Goal: Answer question/provide support: Share knowledge or assist other users

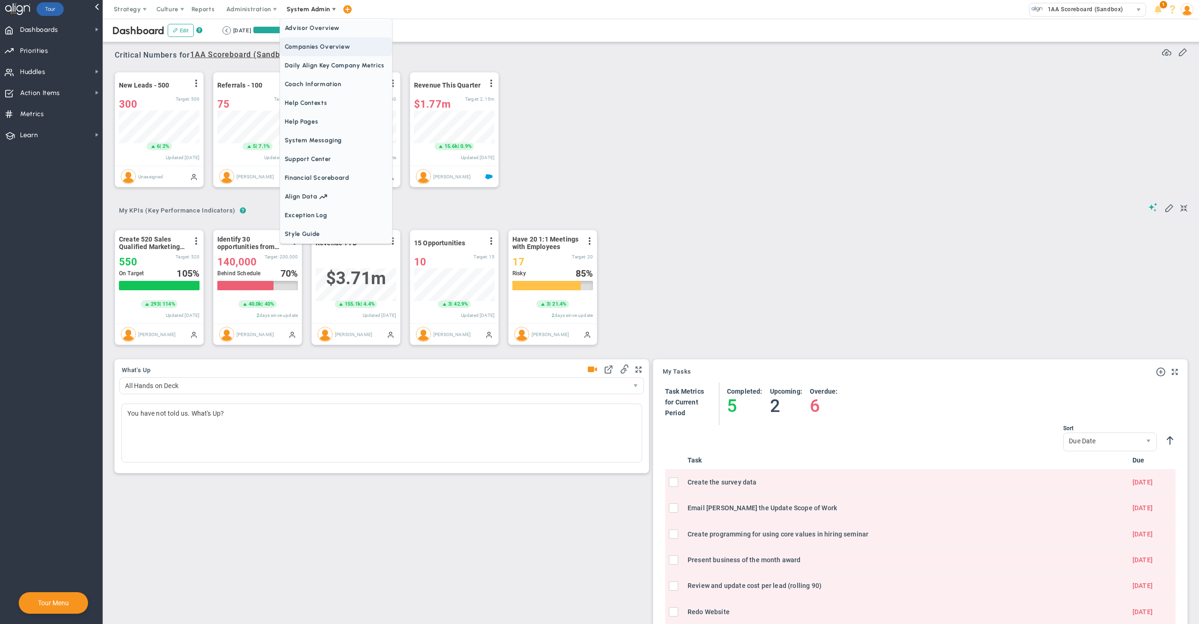
click at [319, 48] on span "Companies Overview" at bounding box center [336, 46] width 112 height 19
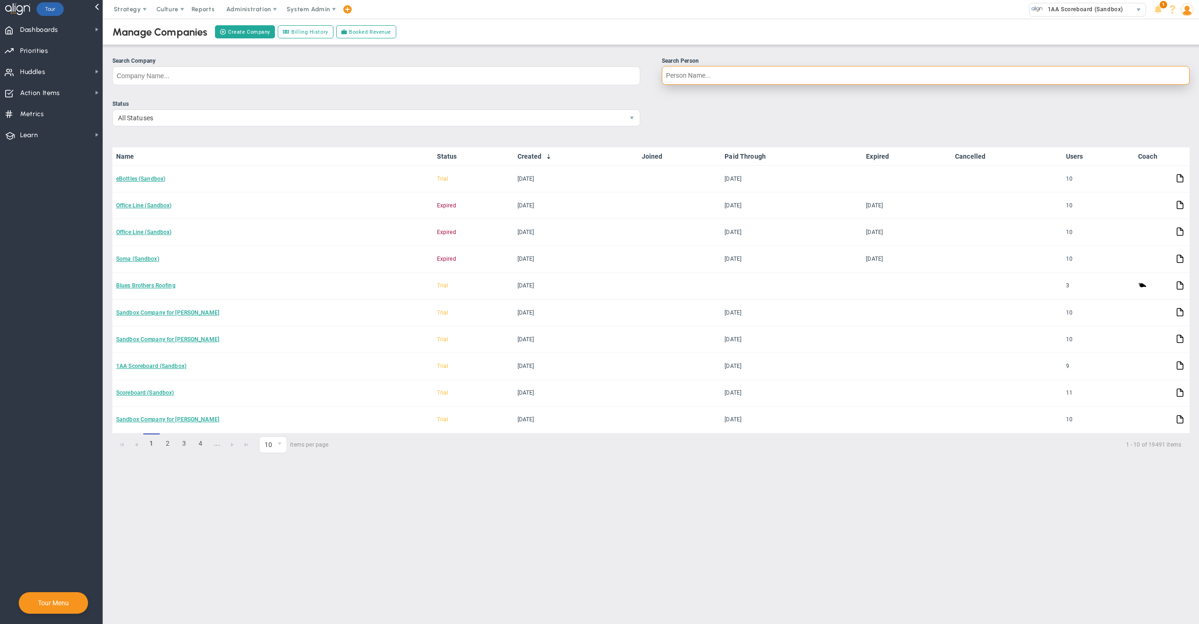
click at [733, 75] on input "Search Person" at bounding box center [926, 75] width 528 height 19
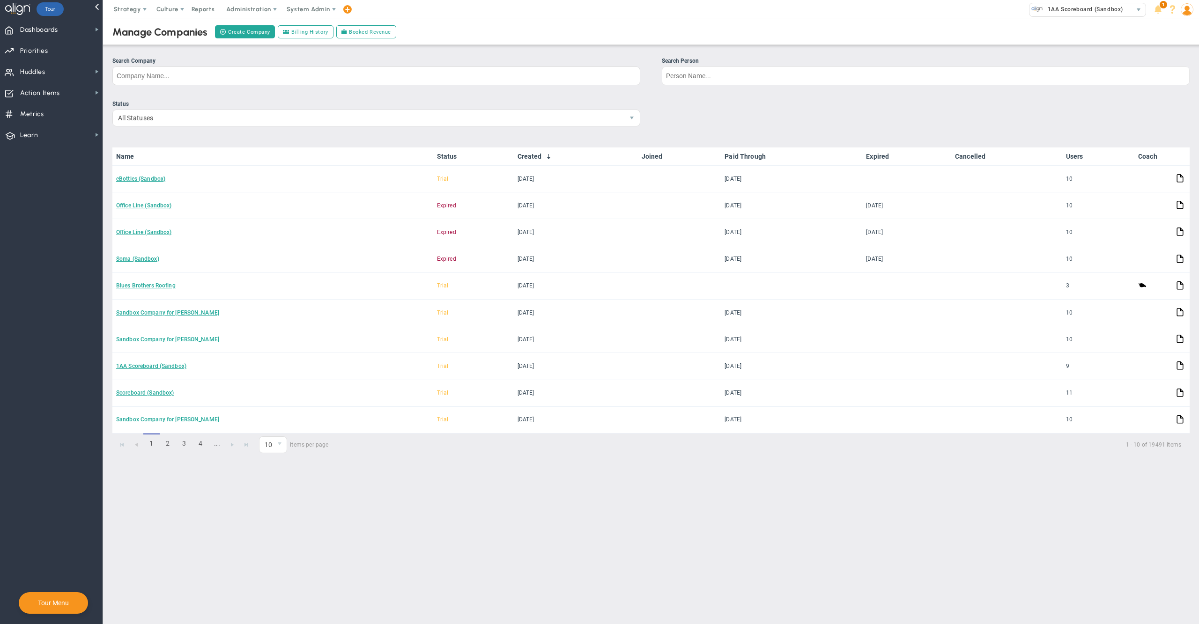
click at [787, 45] on div "Manage Companies Create Company Billing History Booked Revenue" at bounding box center [651, 32] width 1115 height 26
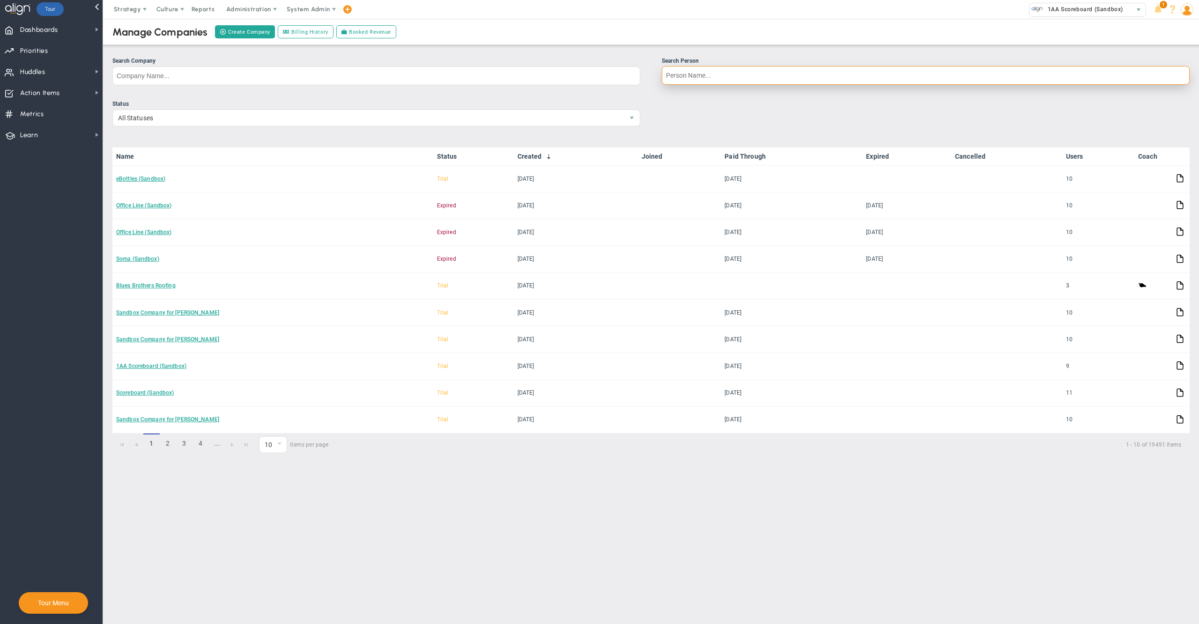
click at [735, 74] on input "Search Person" at bounding box center [926, 75] width 528 height 19
type input "[PERSON_NAME]"
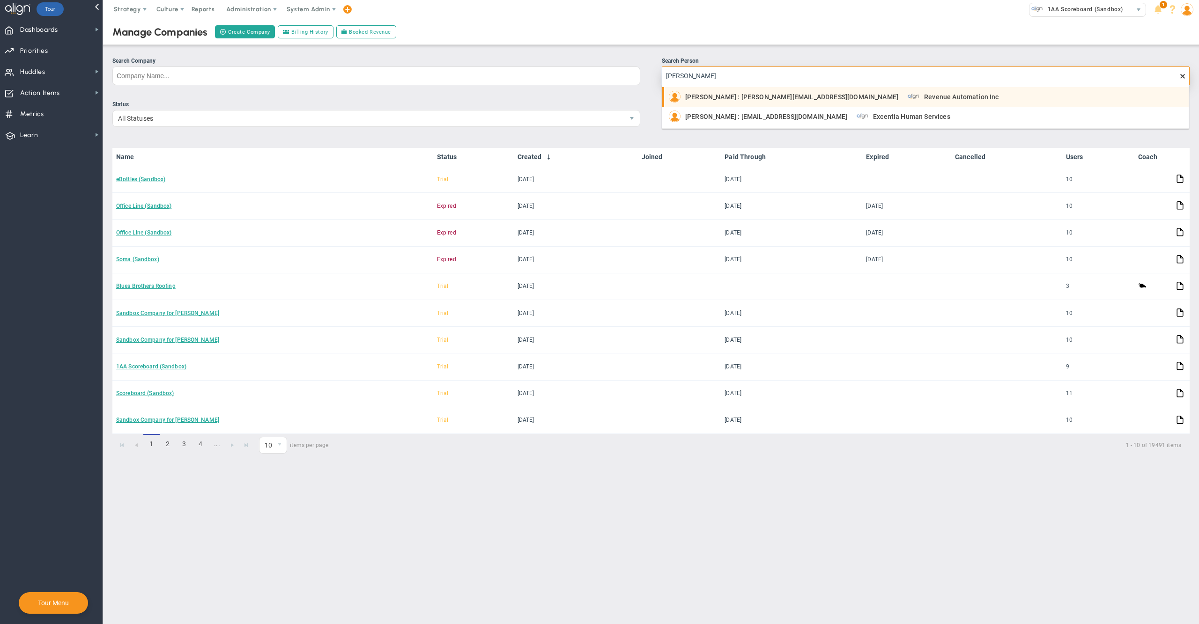
click at [742, 113] on span "[PERSON_NAME] : [EMAIL_ADDRESS][DOMAIN_NAME]" at bounding box center [766, 116] width 162 height 7
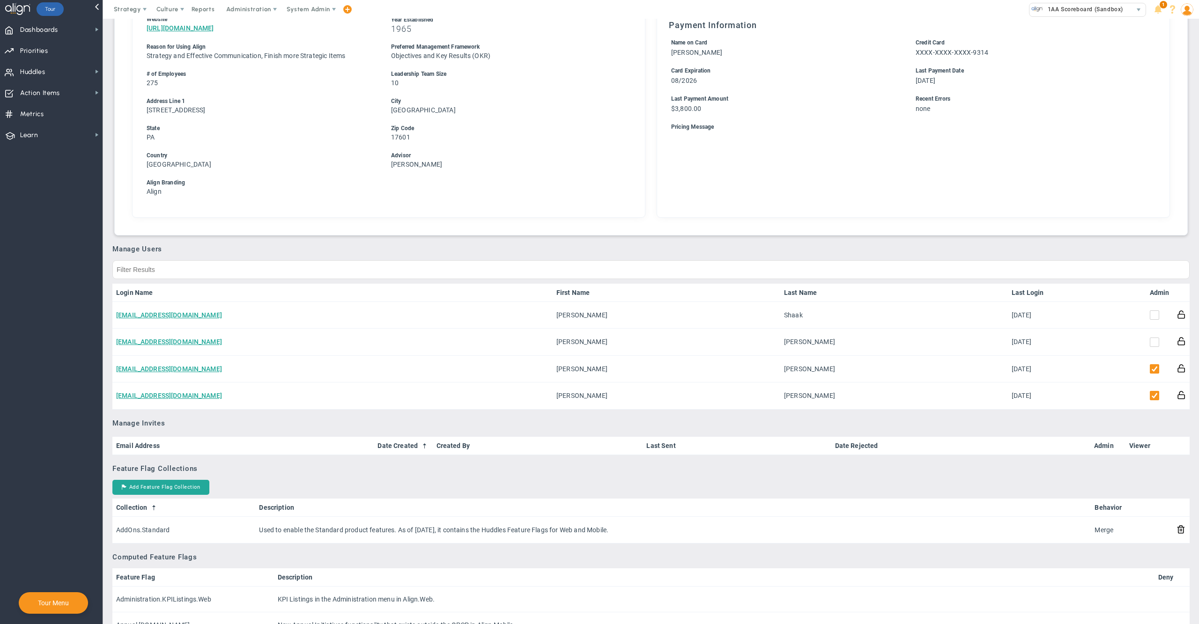
scroll to position [310, 0]
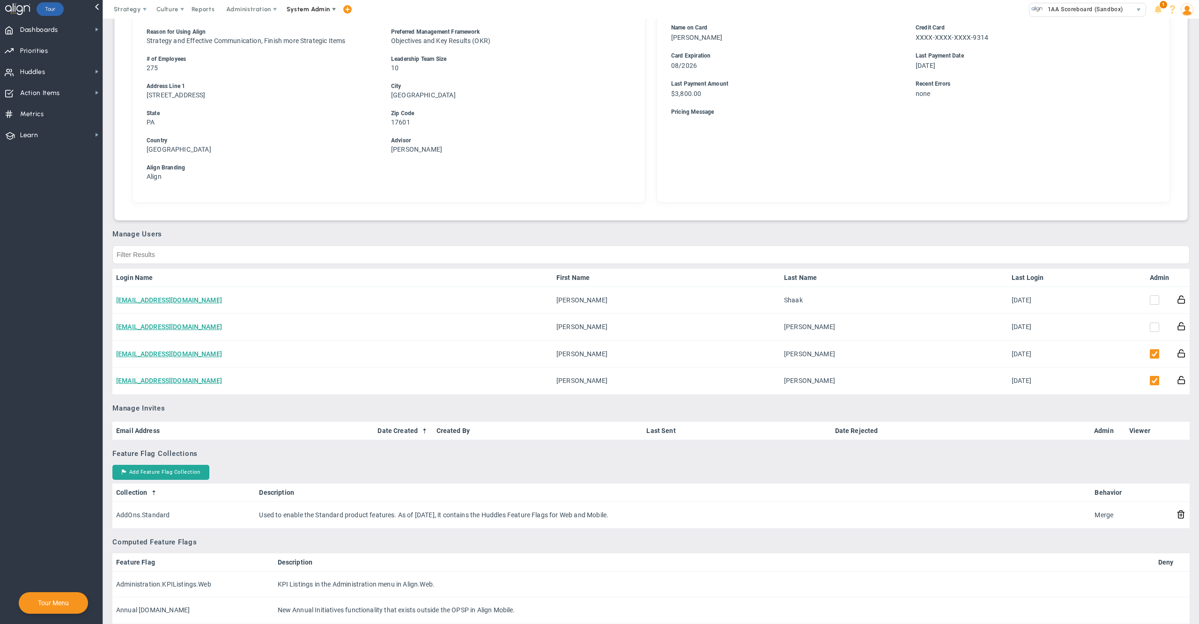
click at [315, 10] on span "System Admin" at bounding box center [309, 9] width 44 height 7
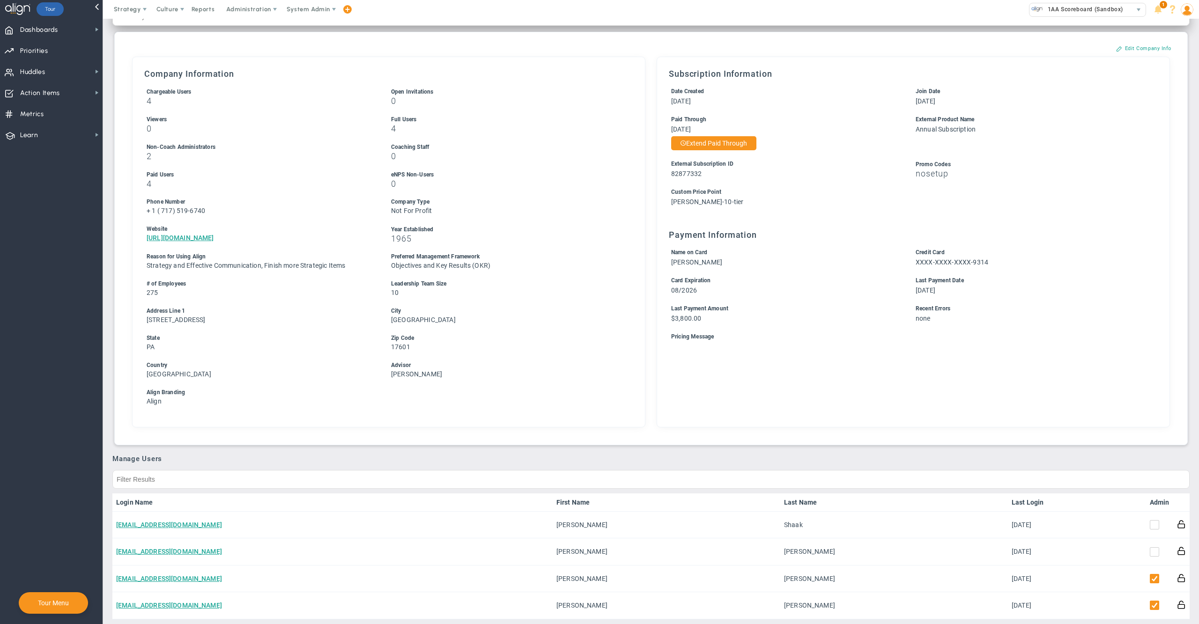
scroll to position [0, 0]
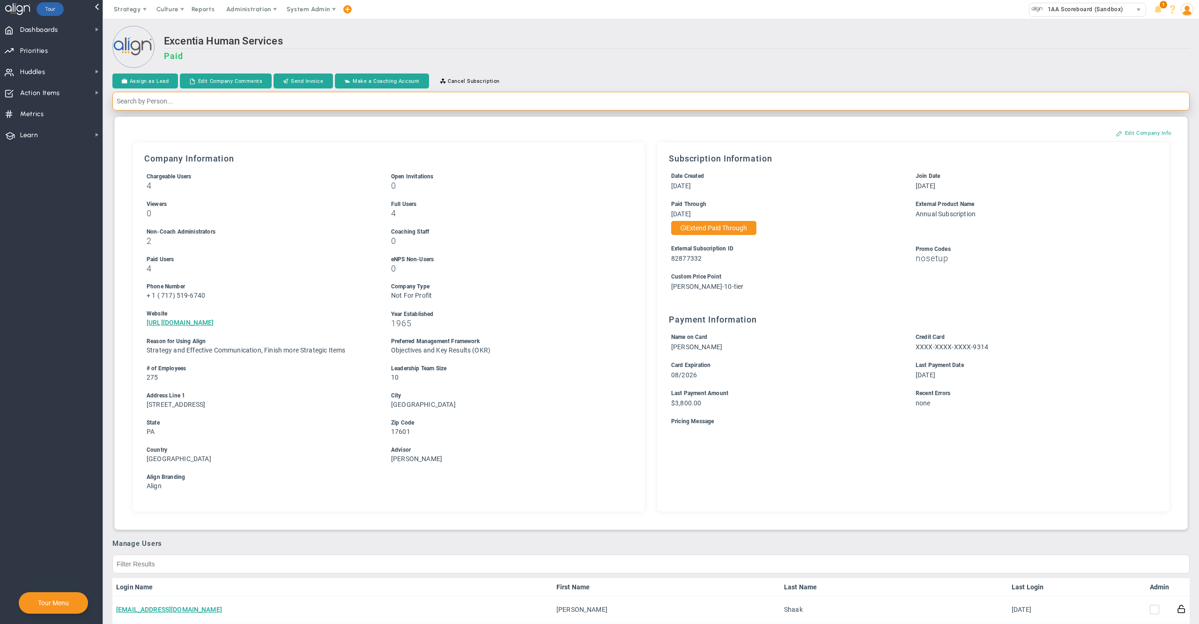
click at [1041, 107] on input "text" at bounding box center [650, 101] width 1077 height 19
type input "["
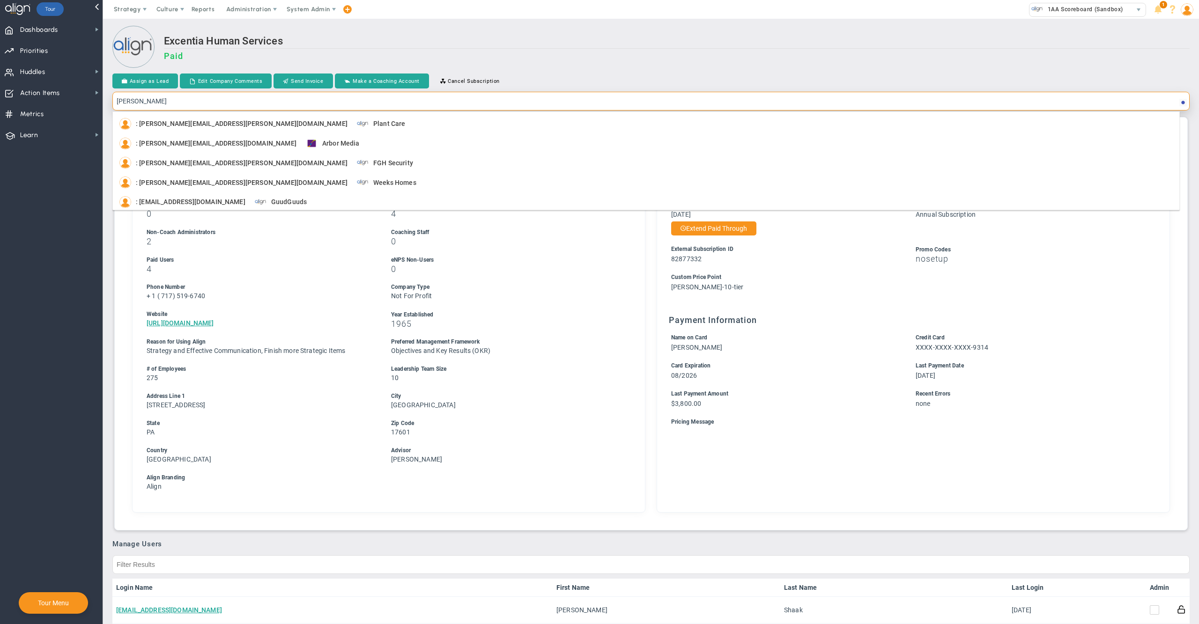
type input "[PERSON_NAME]"
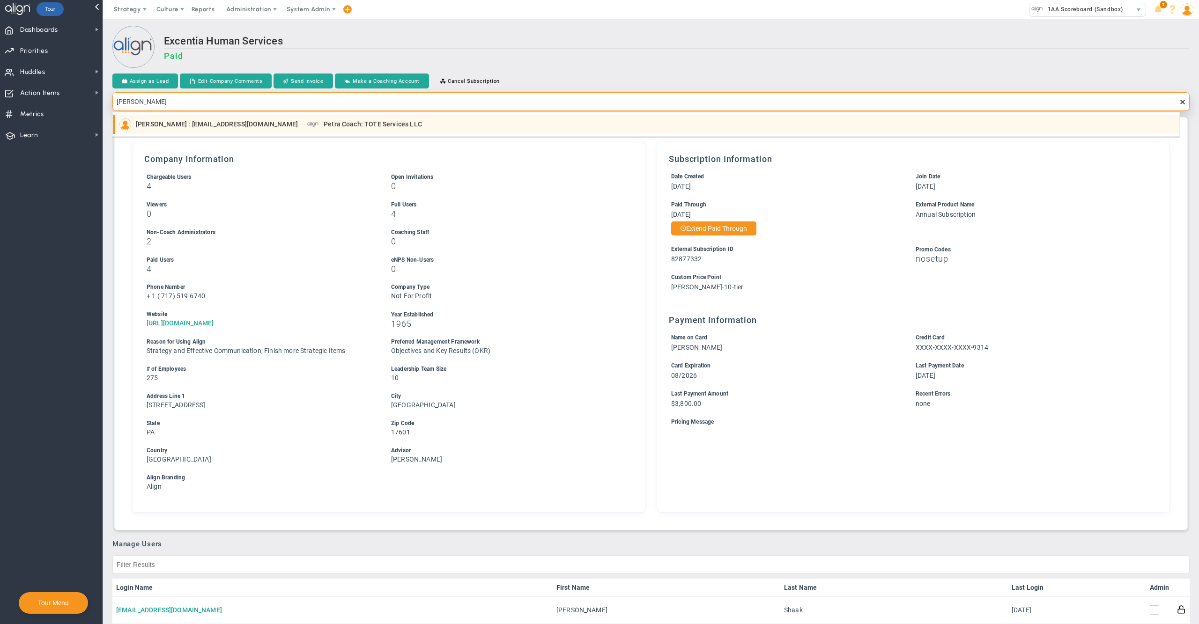
click at [448, 126] on div "[PERSON_NAME] : [EMAIL_ADDRESS][DOMAIN_NAME] Petra Coach: TOTE Services LLC" at bounding box center [646, 125] width 1055 height 12
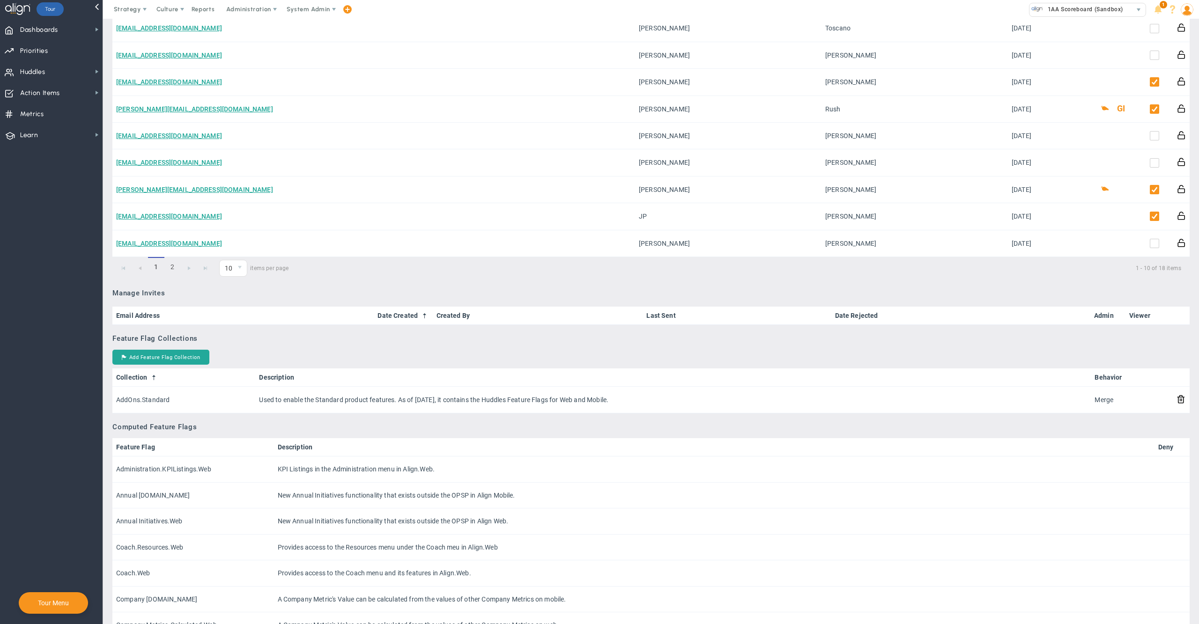
scroll to position [350, 0]
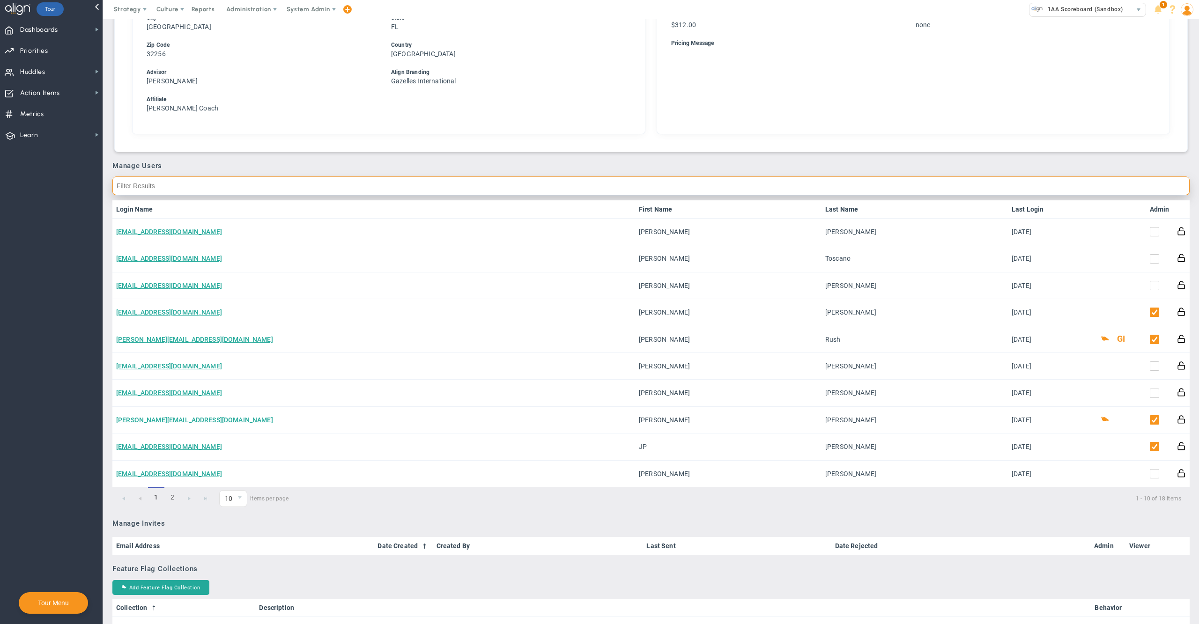
click at [1059, 184] on input "text" at bounding box center [650, 186] width 1077 height 19
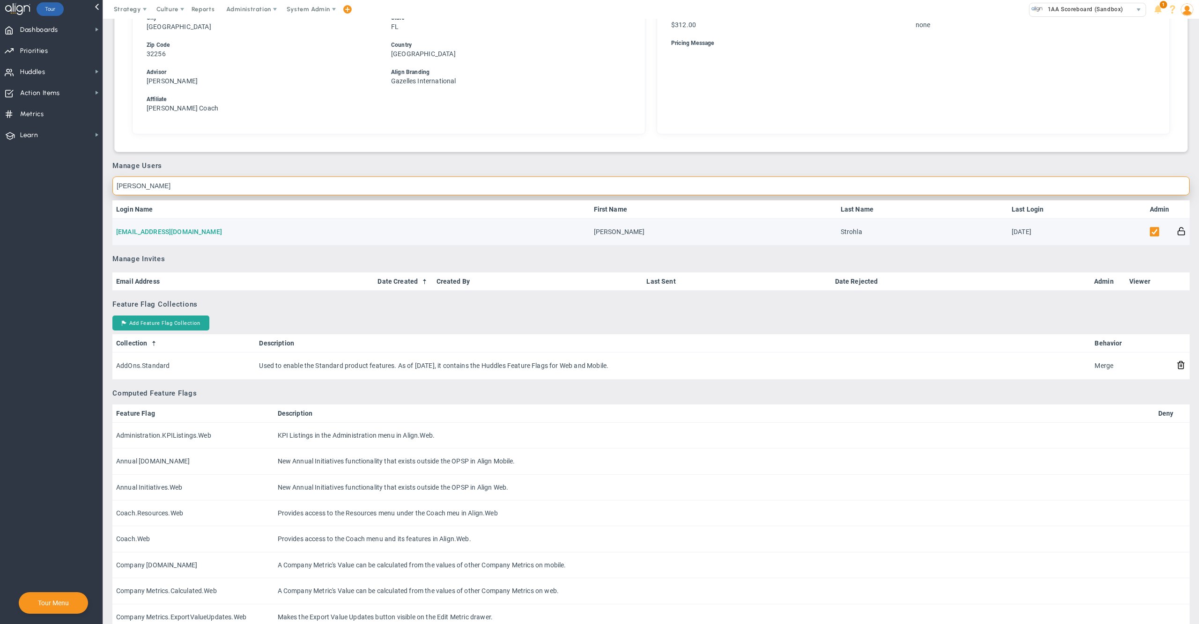
type input "[PERSON_NAME]"
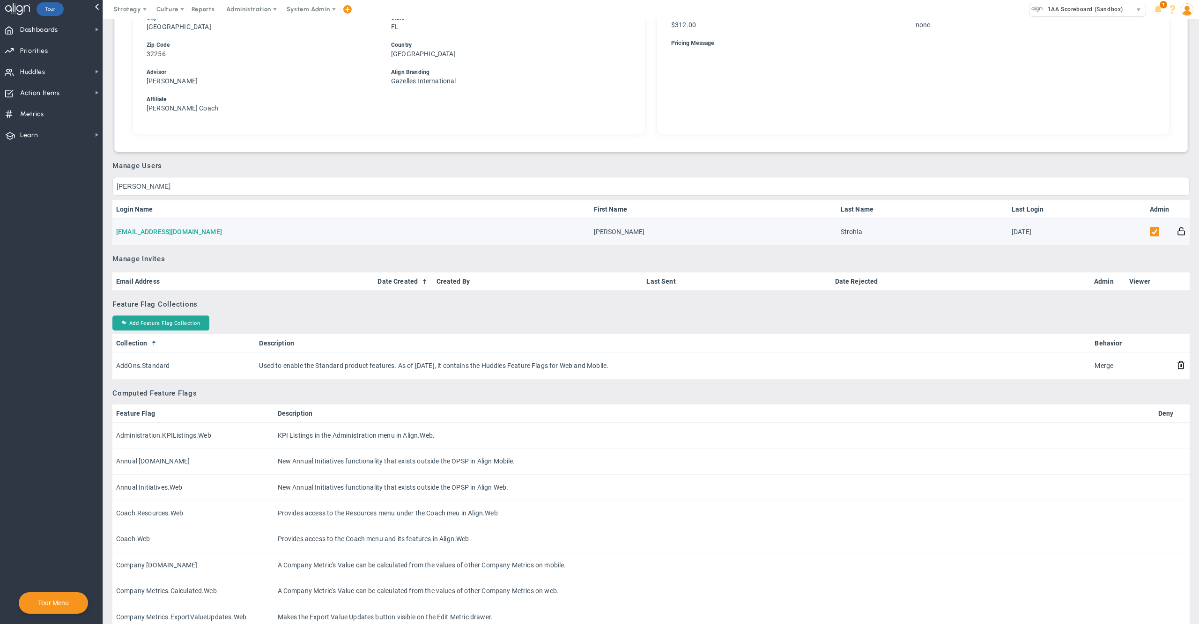
click at [159, 229] on link "[EMAIL_ADDRESS][DOMAIN_NAME]" at bounding box center [169, 231] width 106 height 7
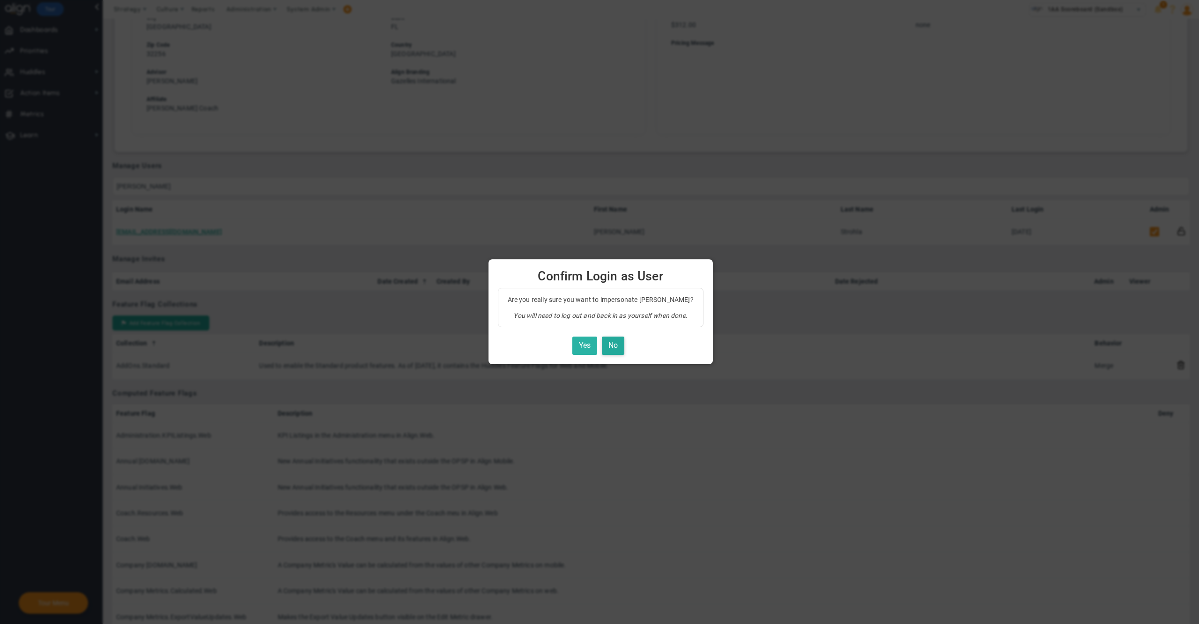
click at [577, 343] on button "Yes" at bounding box center [584, 346] width 25 height 18
